Goal: Information Seeking & Learning: Understand process/instructions

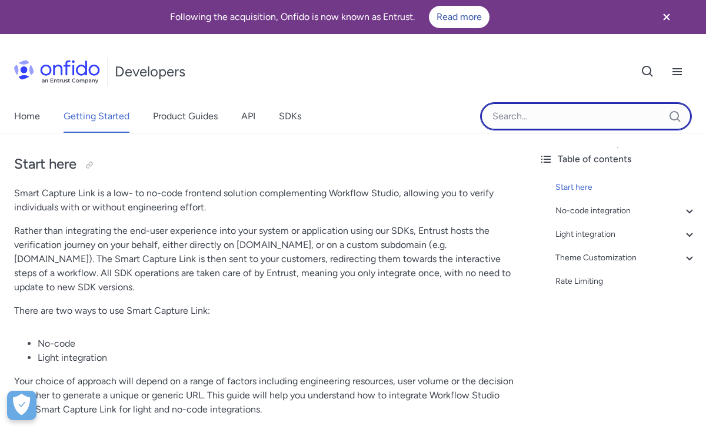
click at [573, 113] on input "Onfido search input field" at bounding box center [586, 116] width 212 height 28
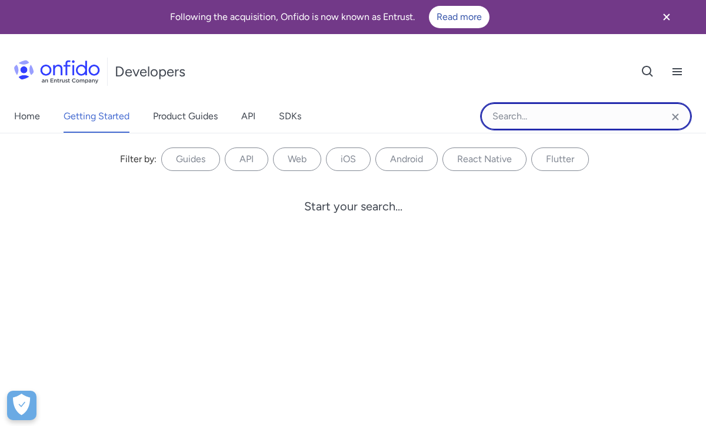
click at [536, 117] on input "Onfido search input field" at bounding box center [586, 116] width 212 height 28
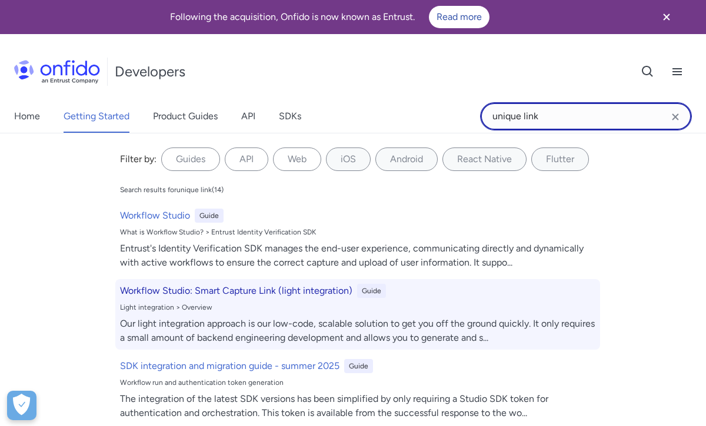
type input "unique link"
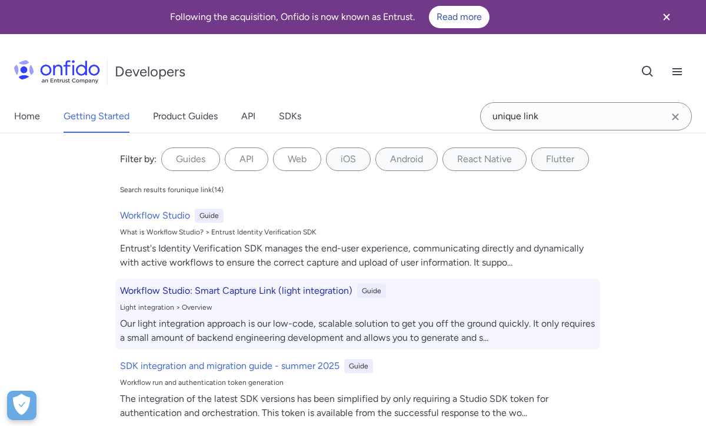
click at [525, 306] on div "Light integration > Overview" at bounding box center [357, 307] width 475 height 9
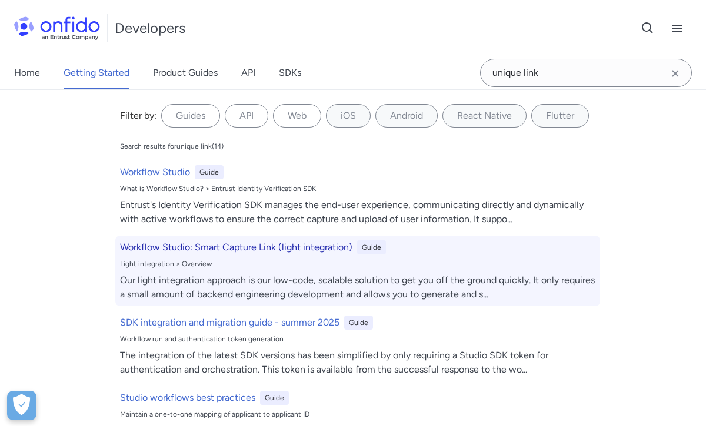
click at [281, 250] on h6 "Workflow Studio: Smart Capture Link (light integration)" at bounding box center [236, 247] width 232 height 14
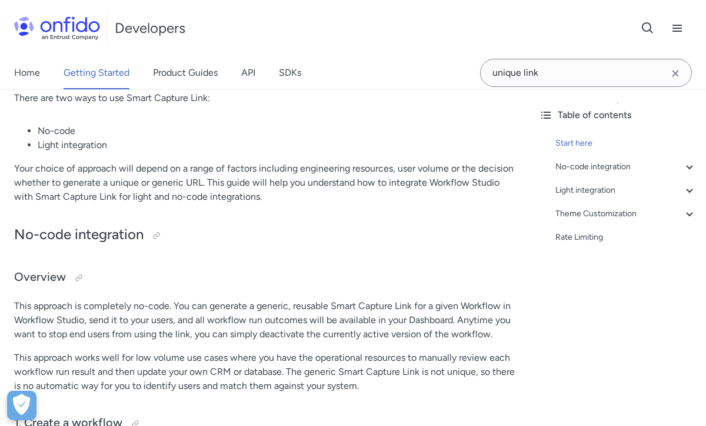
scroll to position [215, 0]
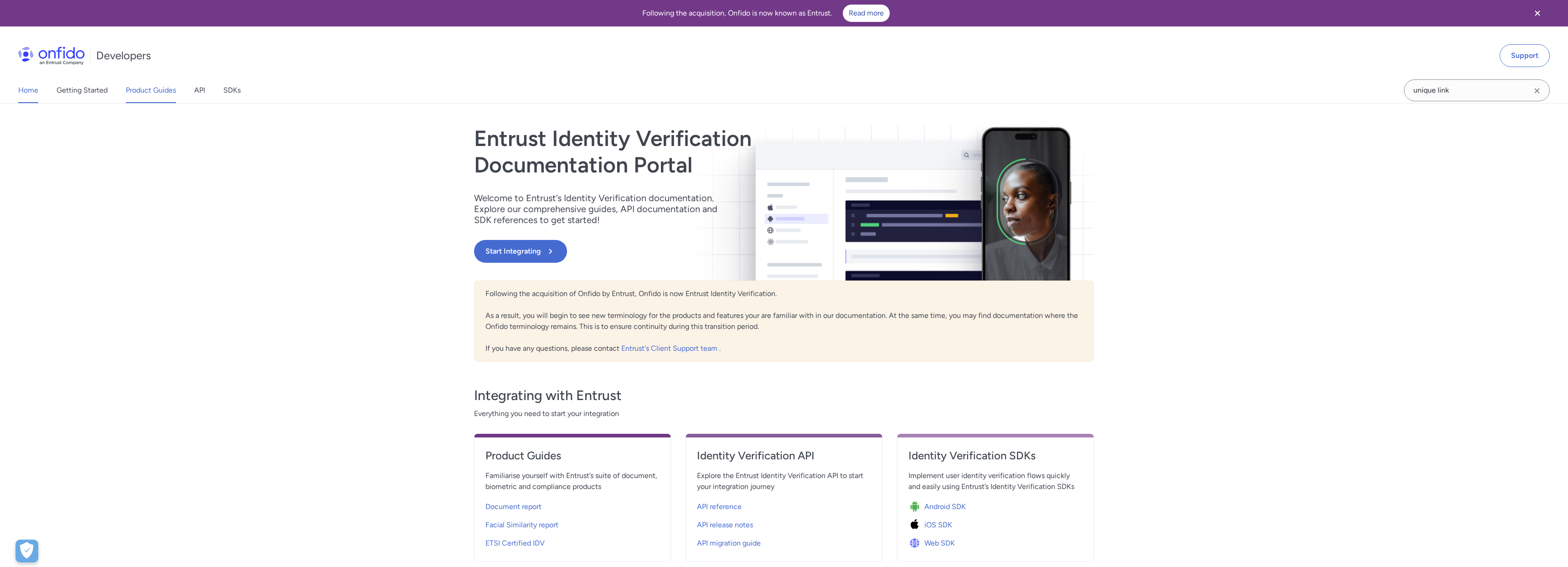
click at [131, 88] on link "Product Guides" at bounding box center [150, 90] width 50 height 26
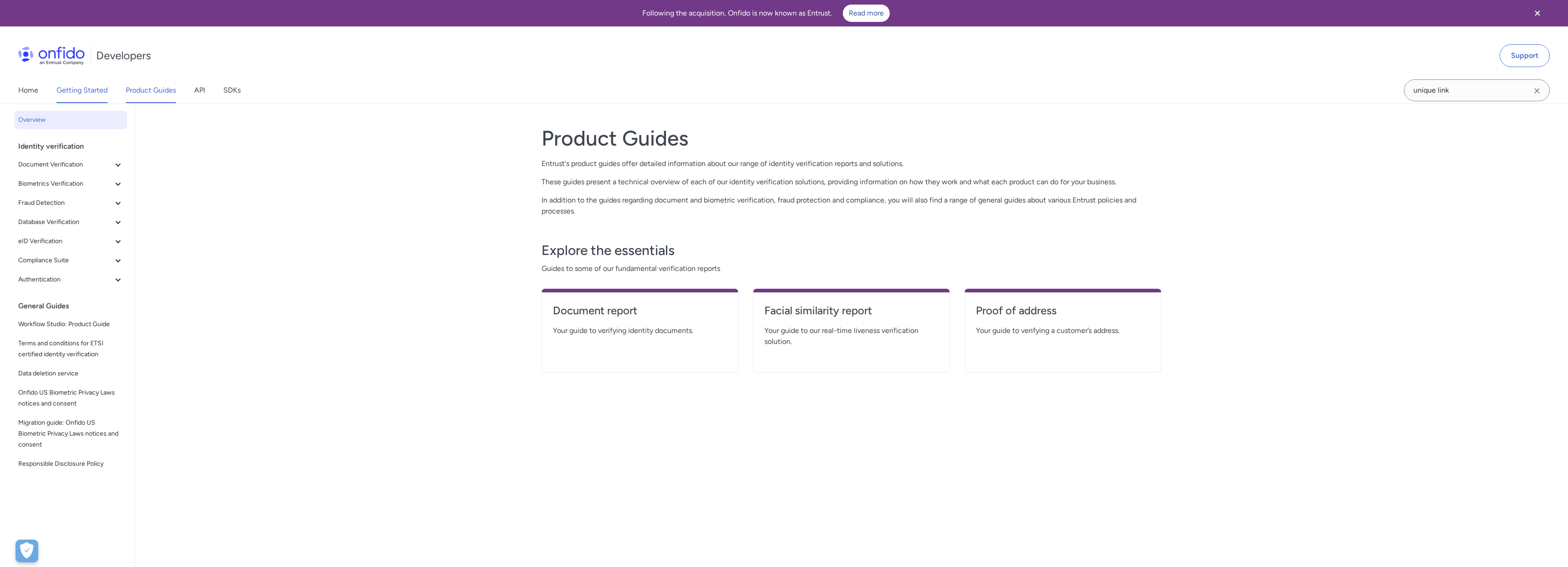
click at [95, 90] on link "Getting Started" at bounding box center [82, 90] width 51 height 26
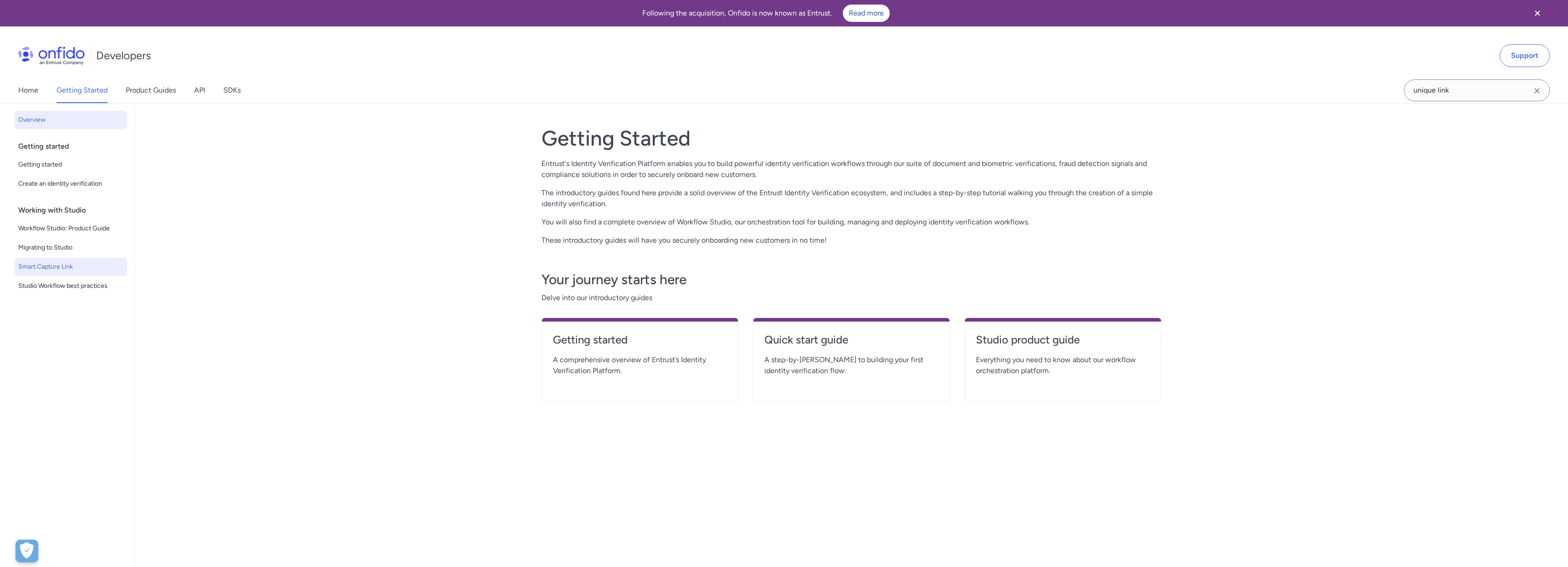
click at [90, 268] on span "Smart Capture Link" at bounding box center [71, 267] width 105 height 11
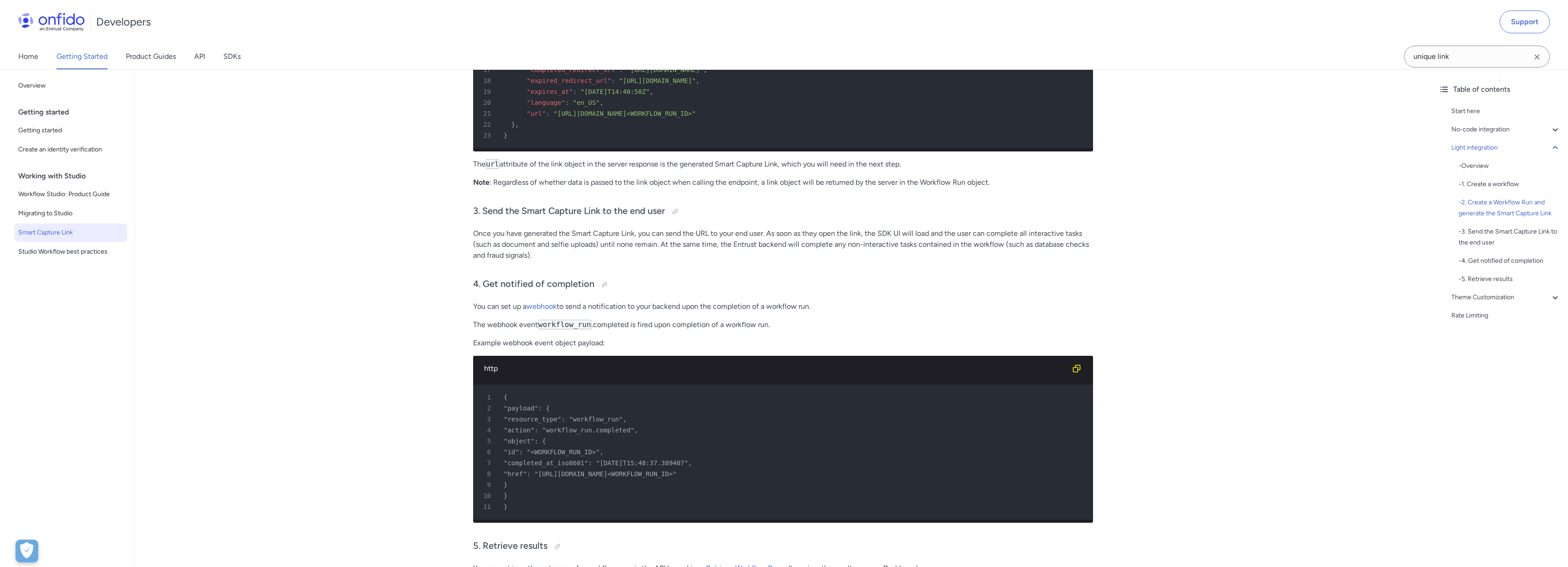
scroll to position [1718, 0]
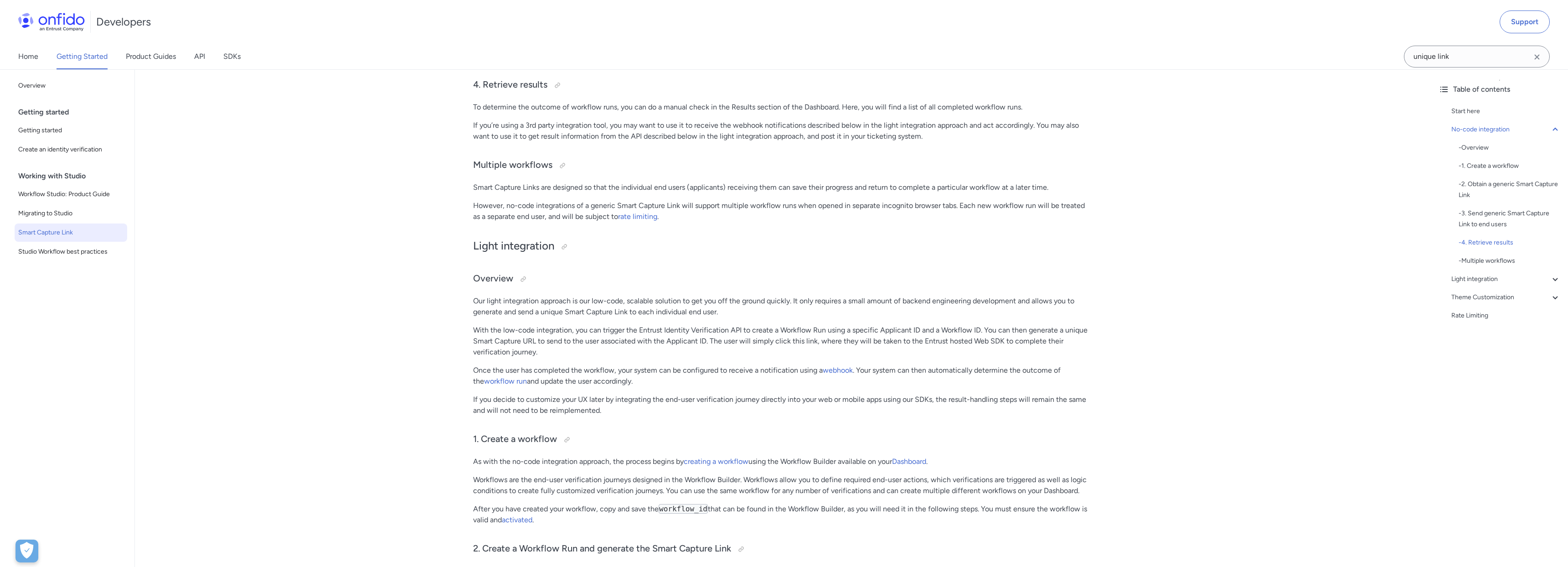
scroll to position [741, 0]
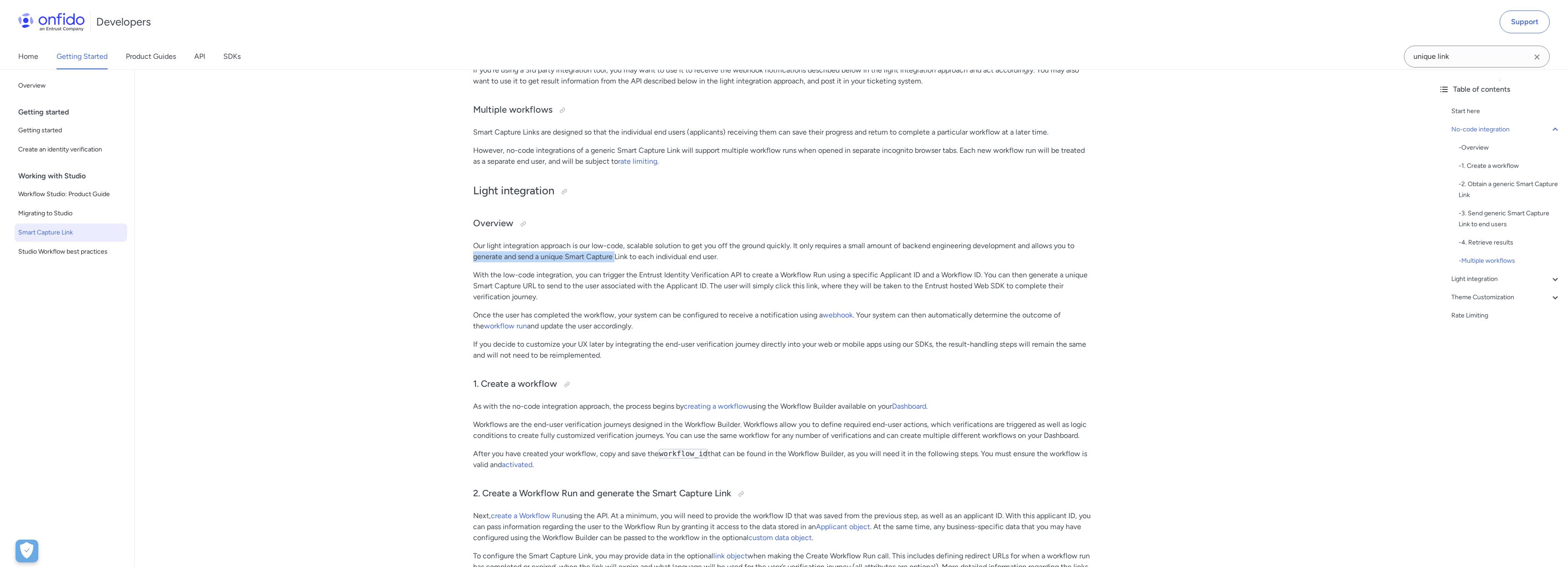
drag, startPoint x: 615, startPoint y: 258, endPoint x: 464, endPoint y: 260, distance: 151.0
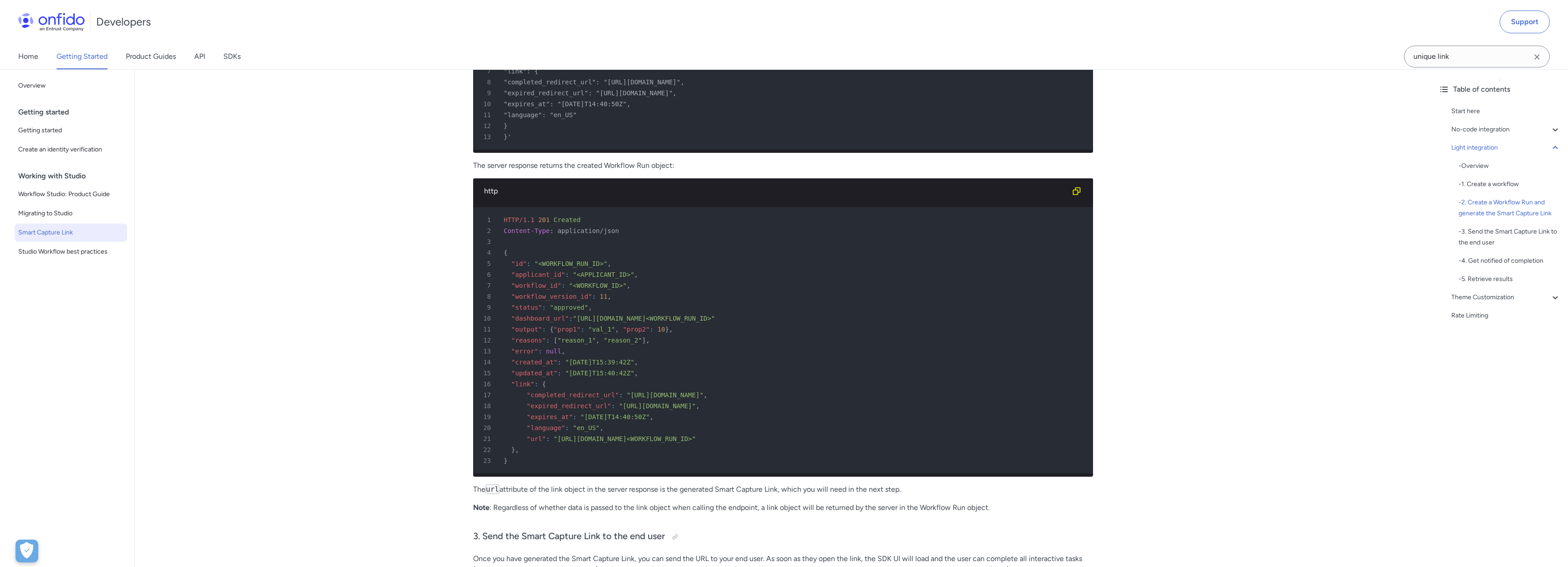
scroll to position [1404, 0]
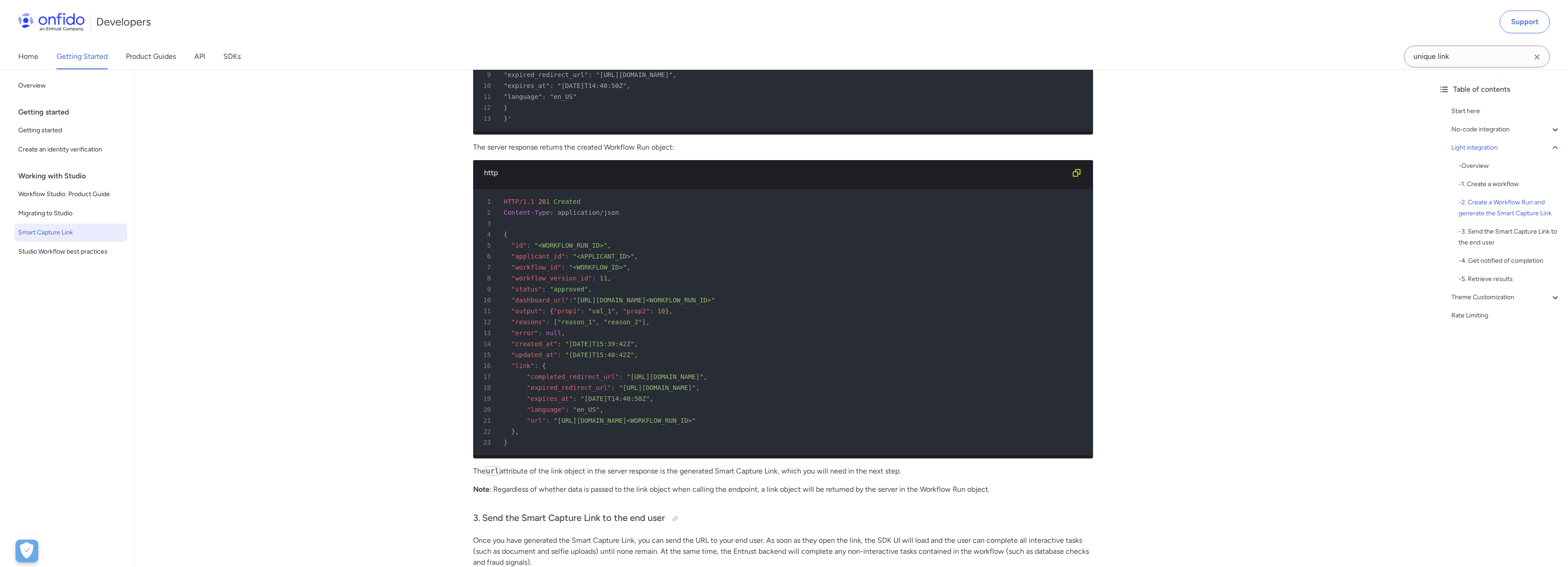
drag, startPoint x: 721, startPoint y: 419, endPoint x: 550, endPoint y: 425, distance: 171.1
click at [550, 425] on div "21 "url" : "https://eu.onfido.app/l/<WORKFLOW_RUN_ID>"" at bounding box center [778, 420] width 603 height 11
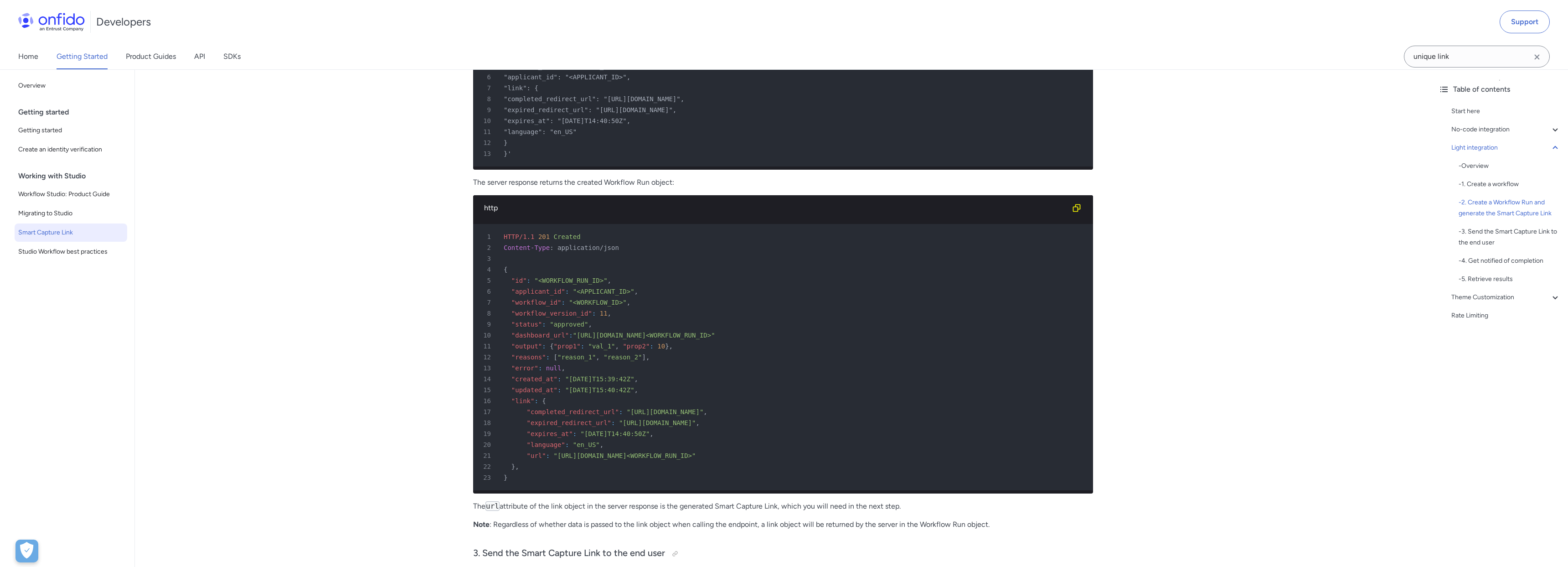
scroll to position [1371, 0]
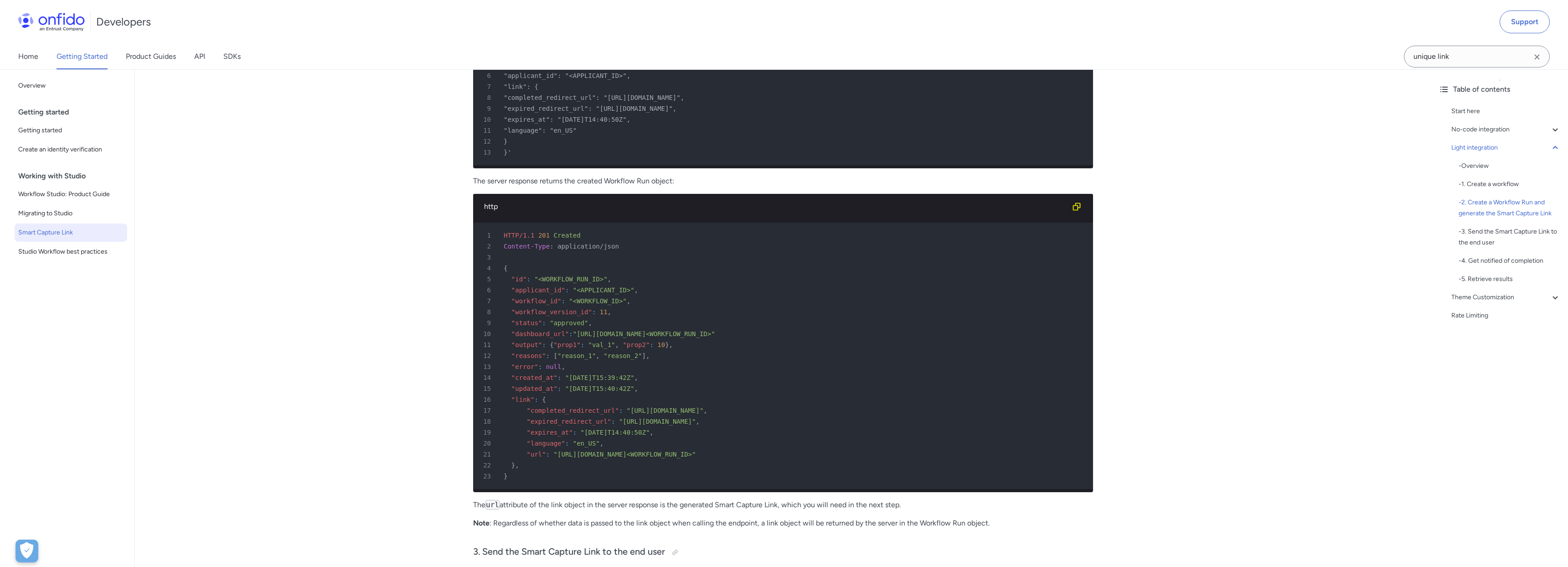
click at [701, 459] on div "21 "url" : "https://eu.onfido.app/l/<WORKFLOW_RUN_ID>"" at bounding box center [778, 455] width 603 height 11
drag, startPoint x: 715, startPoint y: 452, endPoint x: 557, endPoint y: 455, distance: 158.0
click at [557, 455] on span ""[URL][DOMAIN_NAME]<WORKFLOW_RUN_ID>"" at bounding box center [624, 454] width 142 height 7
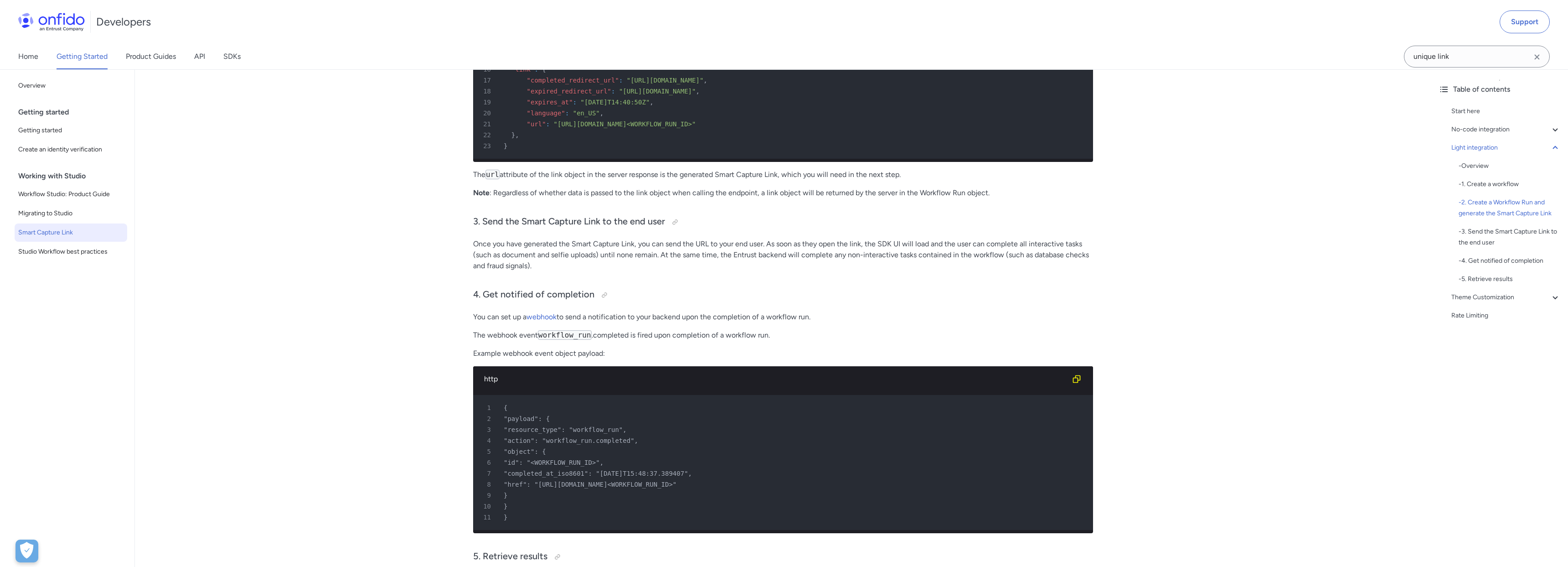
scroll to position [1712, 0]
